Goal: Navigation & Orientation: Find specific page/section

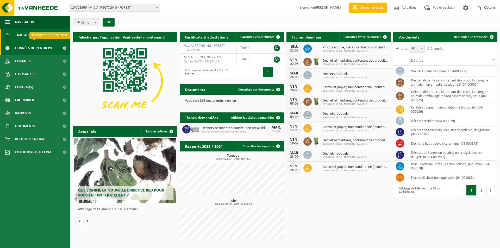
click at [39, 54] on span "Données de l'entrepr..." at bounding box center [35, 48] width 40 height 13
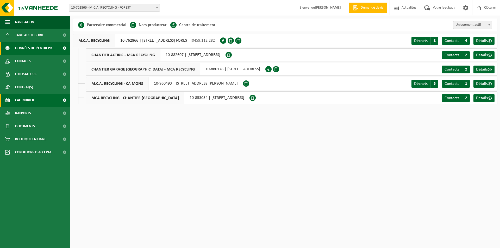
click at [35, 98] on link "Calendrier" at bounding box center [35, 100] width 70 height 13
